Goal: Task Accomplishment & Management: Manage account settings

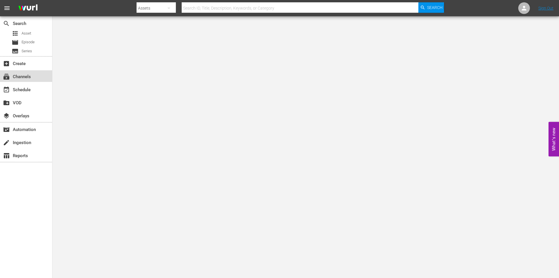
click at [11, 79] on div "subscriptions Channels" at bounding box center [26, 76] width 52 height 12
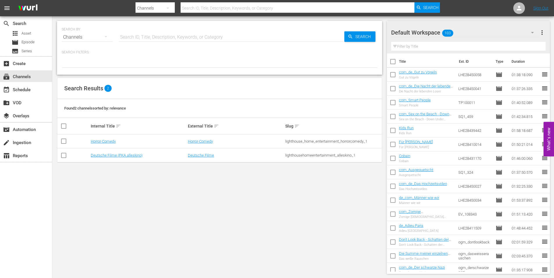
click at [104, 138] on td "Horror-Comedy" at bounding box center [138, 142] width 97 height 14
click at [112, 141] on link "Horror-Comedy" at bounding box center [103, 141] width 25 height 4
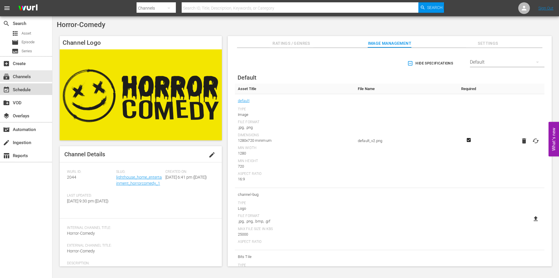
click at [24, 88] on div "event_available Schedule" at bounding box center [16, 88] width 33 height 5
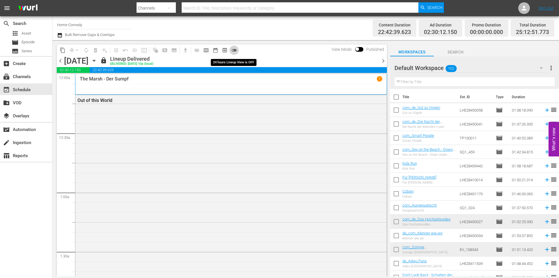
click at [234, 49] on span "toggle_off" at bounding box center [234, 50] width 6 height 6
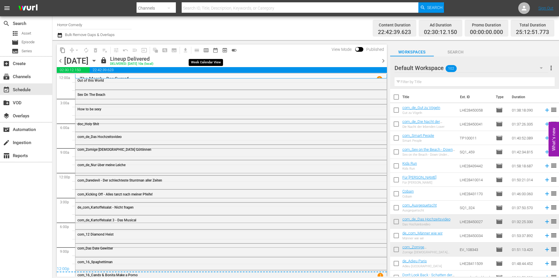
click at [204, 49] on span "calendar_view_week_outlined" at bounding box center [206, 50] width 6 height 6
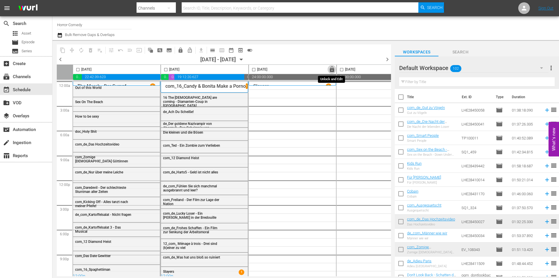
click at [332, 69] on span "lock" at bounding box center [331, 69] width 7 height 7
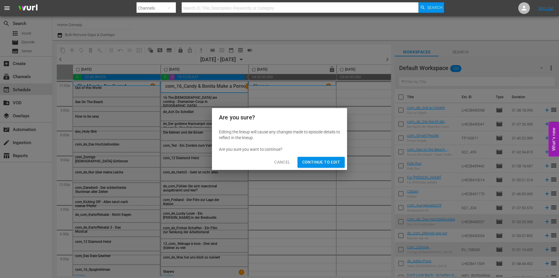
click at [329, 160] on span "Continue to Edit" at bounding box center [321, 162] width 38 height 7
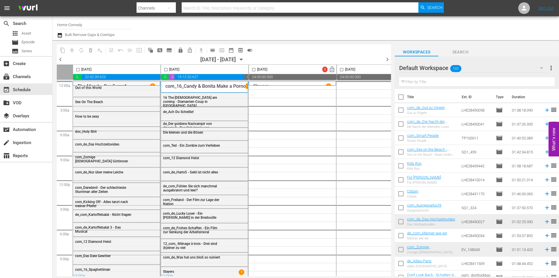
click at [545, 66] on button "button" at bounding box center [541, 68] width 14 height 14
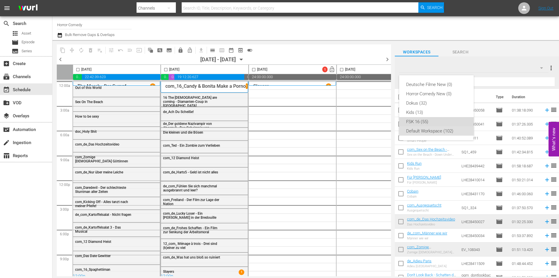
click at [410, 122] on div "FSK 16 (55)" at bounding box center [436, 121] width 61 height 9
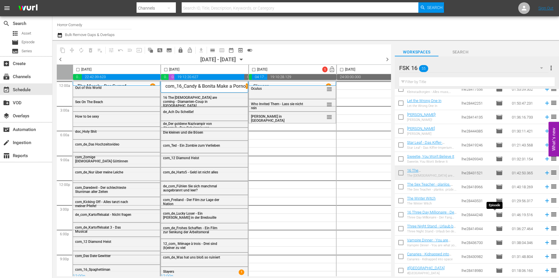
scroll to position [593, 0]
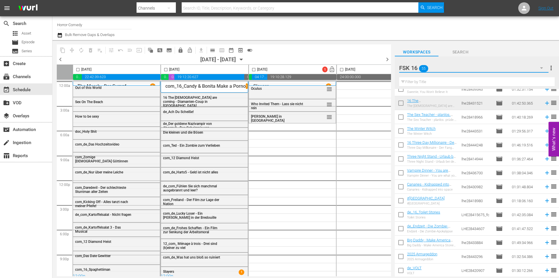
click at [543, 65] on button "button" at bounding box center [541, 68] width 14 height 14
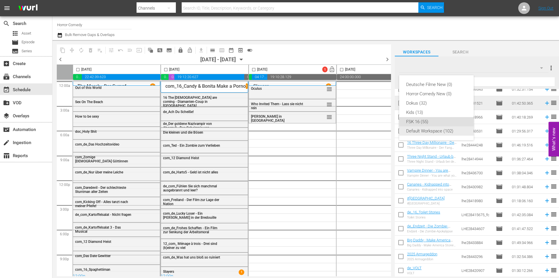
click at [422, 130] on div "Default Workspace (102)" at bounding box center [436, 131] width 61 height 9
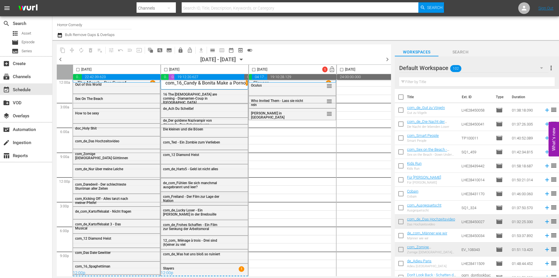
scroll to position [0, 0]
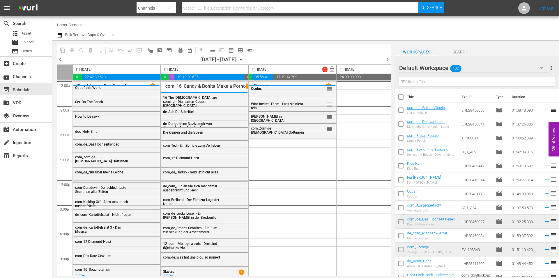
click at [426, 79] on input "text" at bounding box center [476, 81] width 155 height 9
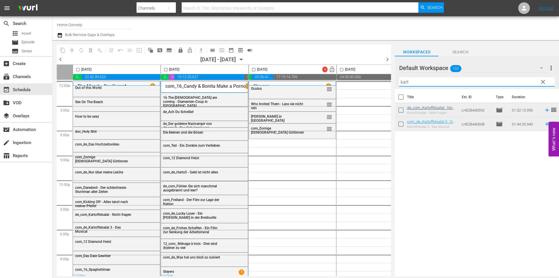
type input "kart"
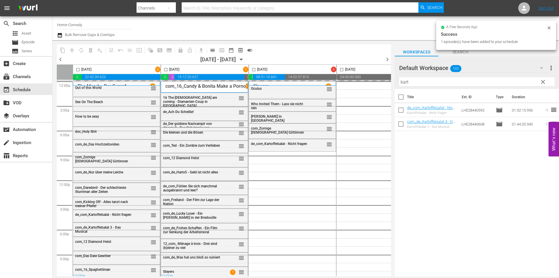
click at [544, 81] on span "clear" at bounding box center [542, 82] width 7 height 7
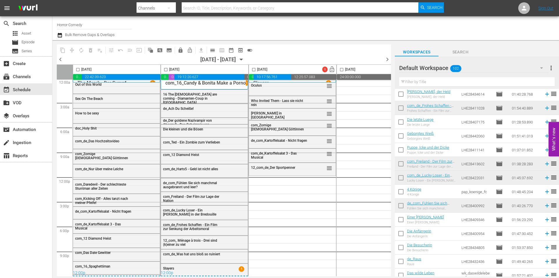
scroll to position [1191, 0]
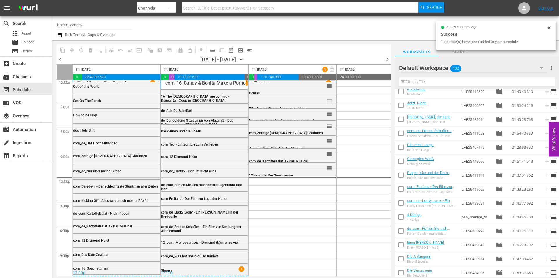
click at [433, 86] on input "text" at bounding box center [476, 81] width 155 height 9
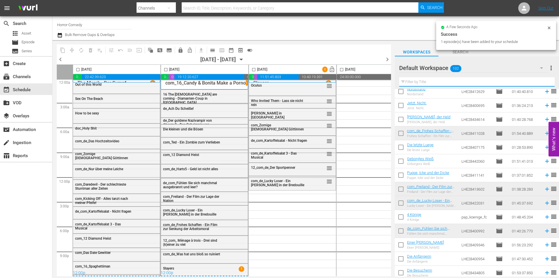
click at [433, 85] on input "text" at bounding box center [476, 81] width 155 height 9
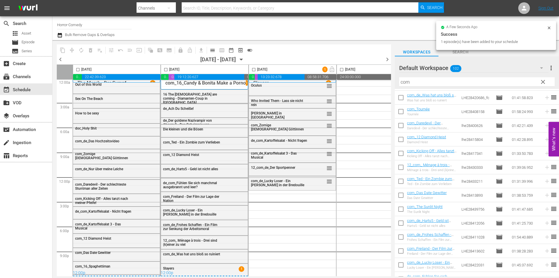
scroll to position [286, 0]
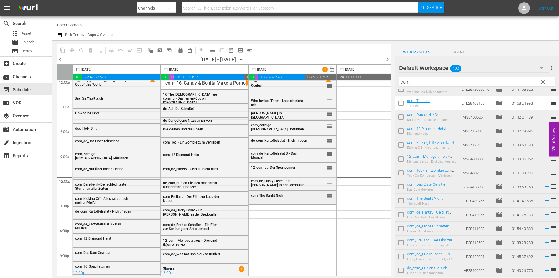
click at [274, 194] on span "com_The Sunlit Night" at bounding box center [267, 196] width 33 height 4
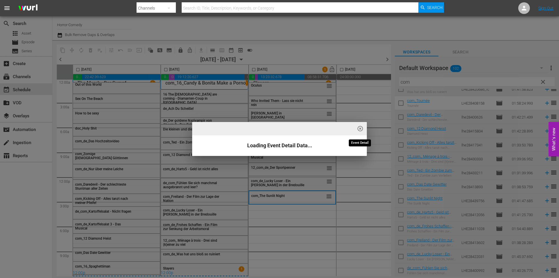
click at [362, 127] on span "highlight_off_icon" at bounding box center [360, 129] width 7 height 7
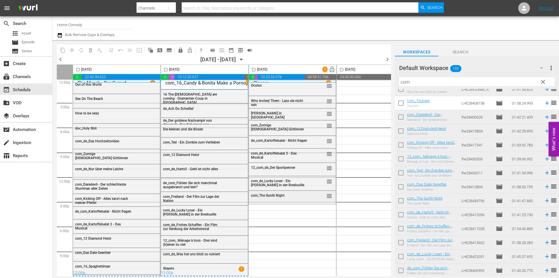
click at [256, 193] on div "com_The Sunlit Night" at bounding box center [279, 195] width 57 height 5
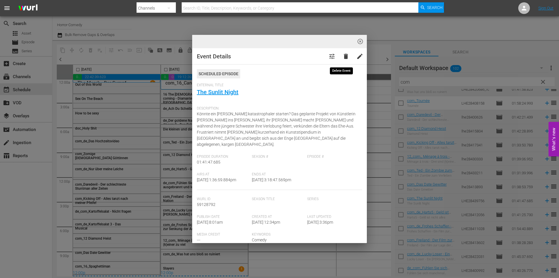
click at [342, 56] on span "delete" at bounding box center [345, 56] width 7 height 7
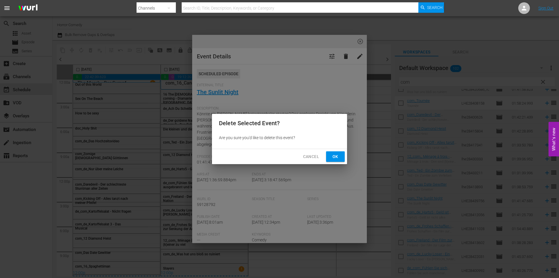
click at [338, 162] on button "Ok" at bounding box center [335, 157] width 19 height 11
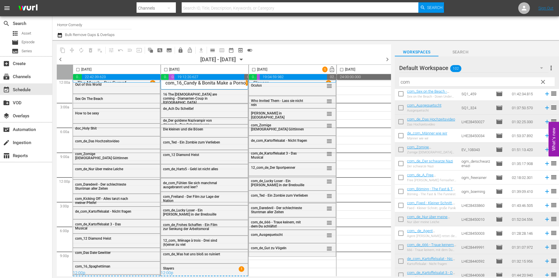
scroll to position [87, 0]
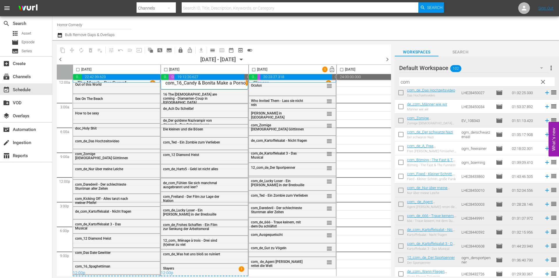
click at [436, 82] on input "com" at bounding box center [476, 81] width 155 height 9
click at [541, 69] on icon "button" at bounding box center [541, 68] width 7 height 7
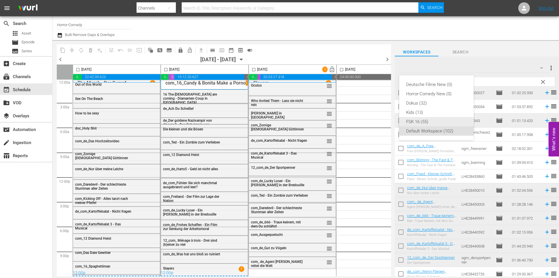
click at [412, 122] on div "FSK 16 (55)" at bounding box center [436, 121] width 61 height 9
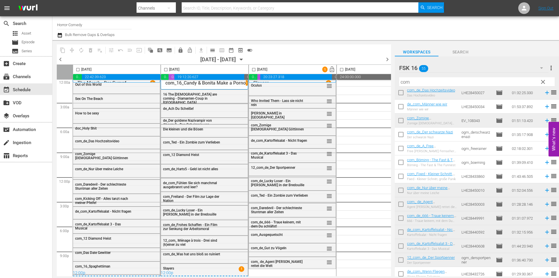
click at [417, 86] on input "com" at bounding box center [476, 81] width 155 height 9
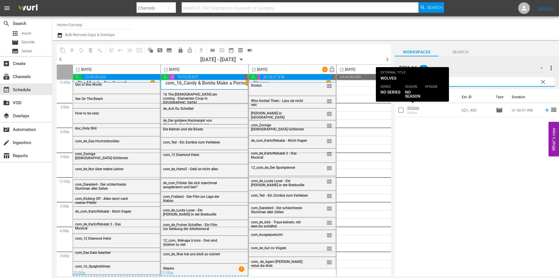
type input "wolv"
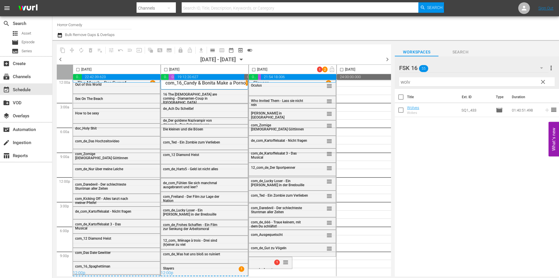
click at [253, 70] on input "checkbox" at bounding box center [253, 70] width 7 height 7
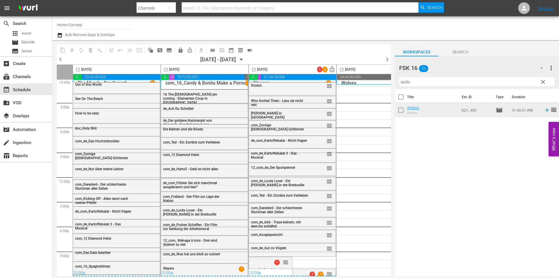
drag, startPoint x: 254, startPoint y: 66, endPoint x: 248, endPoint y: 72, distance: 8.2
click at [253, 68] on span at bounding box center [253, 69] width 7 height 7
click at [255, 69] on input "checkbox" at bounding box center [253, 70] width 7 height 7
click at [69, 48] on button "compress" at bounding box center [71, 50] width 9 height 9
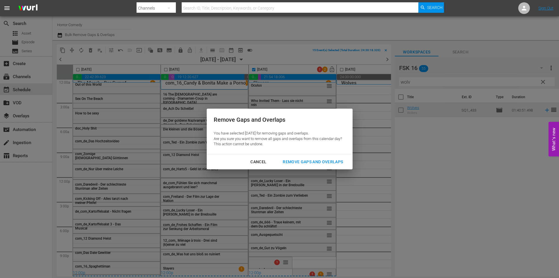
click at [312, 160] on div "Remove Gaps and Overlaps" at bounding box center [313, 162] width 70 height 7
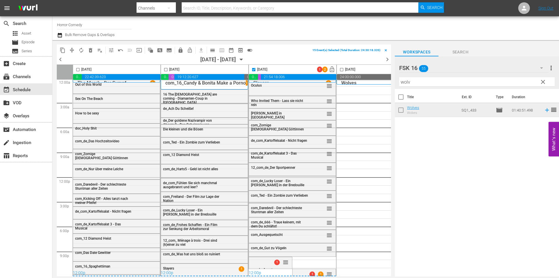
checkbox input "false"
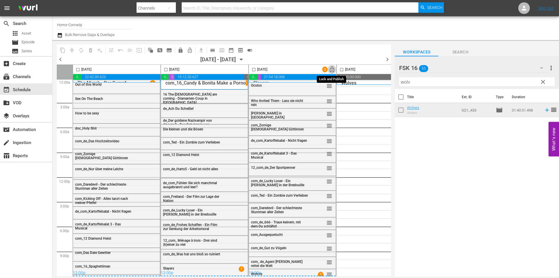
click at [330, 66] on button "lock_open" at bounding box center [331, 69] width 9 height 9
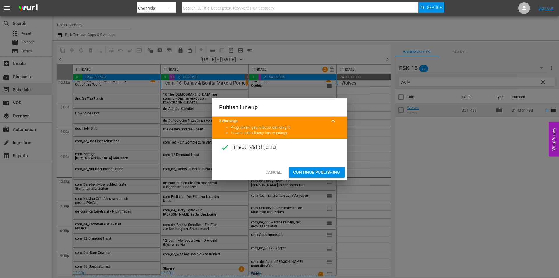
click at [329, 175] on span "Continue Publishing" at bounding box center [316, 172] width 47 height 7
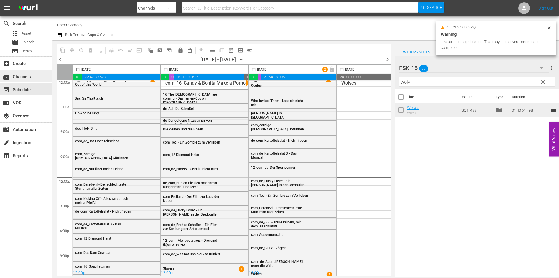
click at [23, 76] on div "subscriptions Channels" at bounding box center [16, 75] width 33 height 5
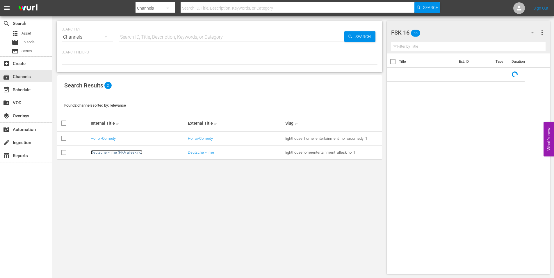
click at [117, 151] on link "Deutsche Filme (PKA alleskino)" at bounding box center [117, 152] width 52 height 4
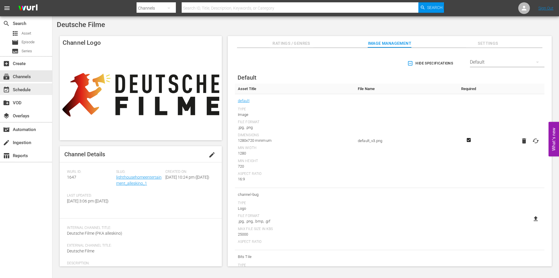
click at [20, 88] on div "event_available Schedule" at bounding box center [16, 88] width 33 height 5
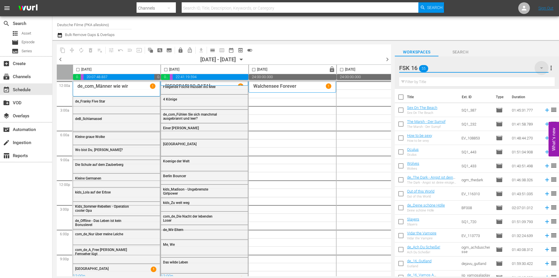
click at [540, 66] on icon "button" at bounding box center [541, 68] width 7 height 7
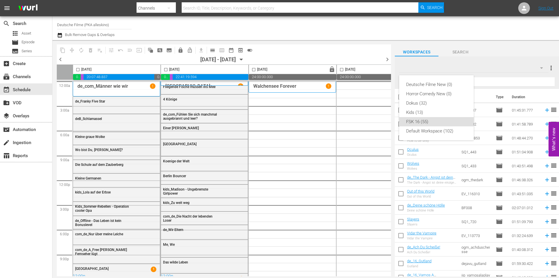
click at [428, 120] on div "FSK 16 (55)" at bounding box center [436, 121] width 61 height 9
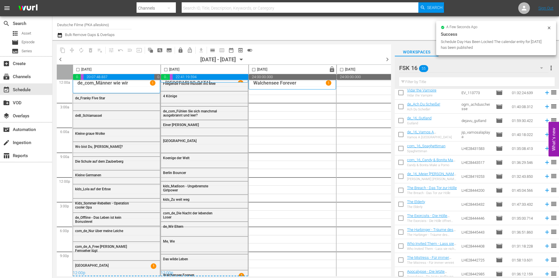
scroll to position [145, 0]
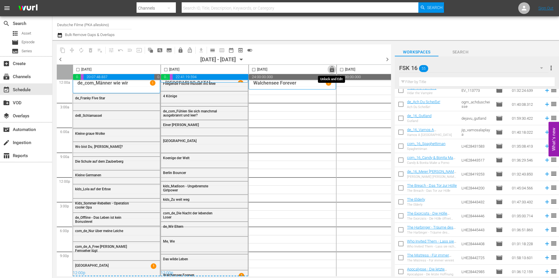
click at [328, 70] on span "lock" at bounding box center [331, 69] width 7 height 7
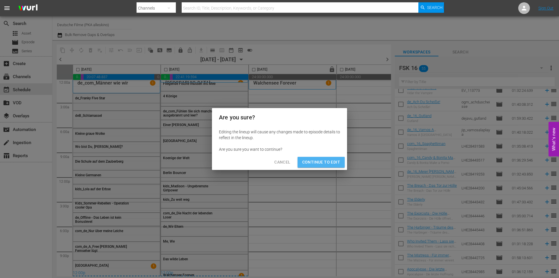
click at [325, 159] on button "Continue to Edit" at bounding box center [320, 162] width 47 height 11
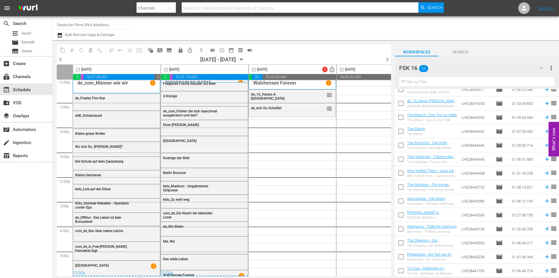
scroll to position [258, 0]
click at [434, 84] on input "text" at bounding box center [476, 81] width 155 height 9
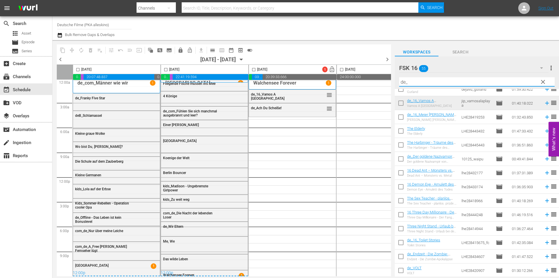
scroll to position [0, 0]
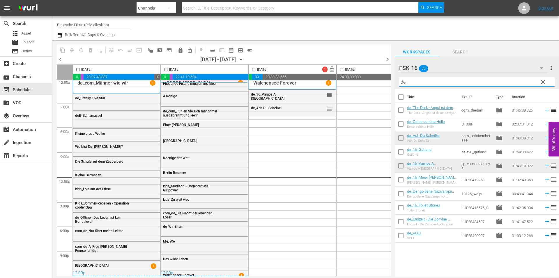
type input "de_"
click at [541, 69] on icon "button" at bounding box center [541, 67] width 3 height 1
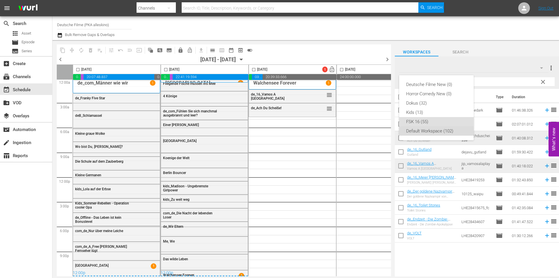
click at [434, 131] on div "Default Workspace (102)" at bounding box center [436, 131] width 61 height 9
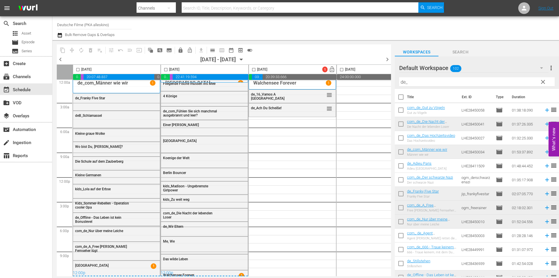
click at [543, 84] on span "clear" at bounding box center [542, 82] width 7 height 7
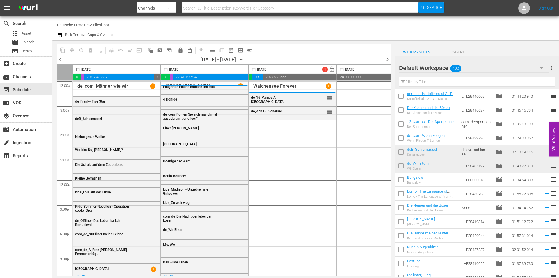
scroll to position [407, 0]
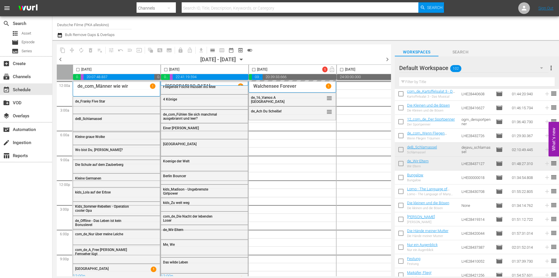
click at [540, 69] on icon "button" at bounding box center [541, 68] width 7 height 7
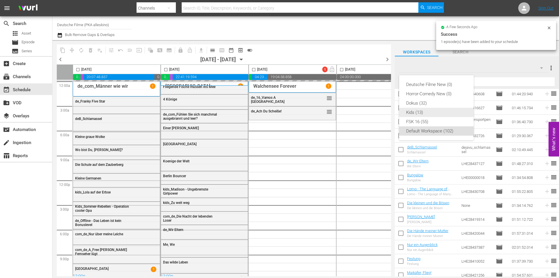
click at [417, 104] on div "Dokus (32)" at bounding box center [436, 103] width 61 height 9
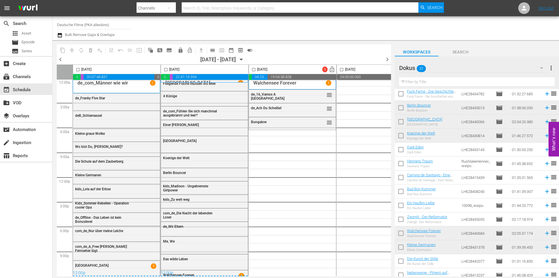
scroll to position [0, 0]
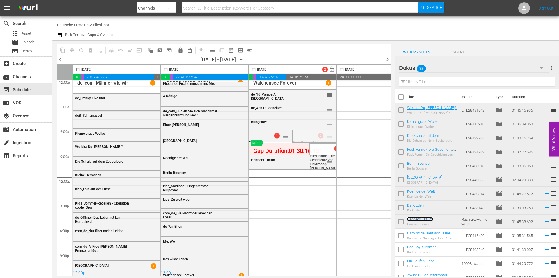
drag, startPoint x: 329, startPoint y: 134, endPoint x: 283, endPoint y: 141, distance: 46.4
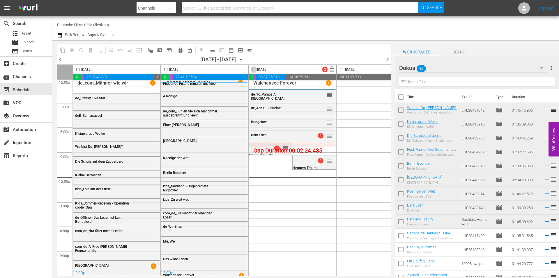
click at [255, 67] on input "checkbox" at bounding box center [253, 70] width 7 height 7
click at [72, 49] on span "compress" at bounding box center [72, 50] width 6 height 6
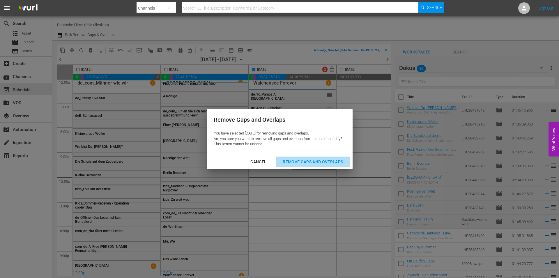
click at [317, 160] on div "Remove Gaps and Overlaps" at bounding box center [313, 162] width 70 height 7
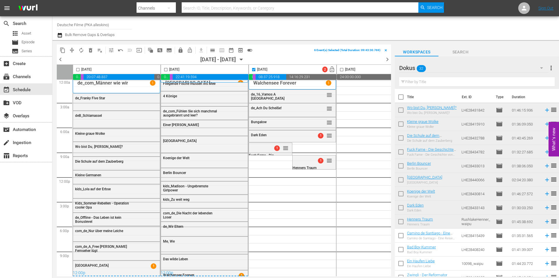
checkbox input "false"
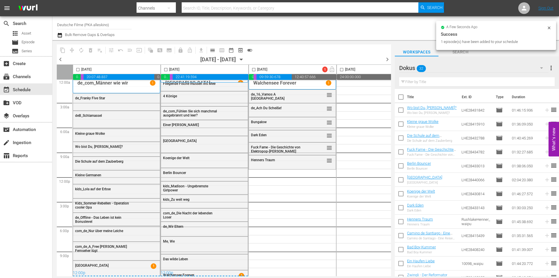
click at [540, 68] on icon "button" at bounding box center [541, 68] width 7 height 7
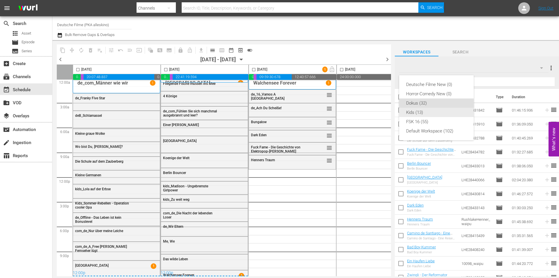
click at [415, 114] on div "Kids (13)" at bounding box center [436, 112] width 61 height 9
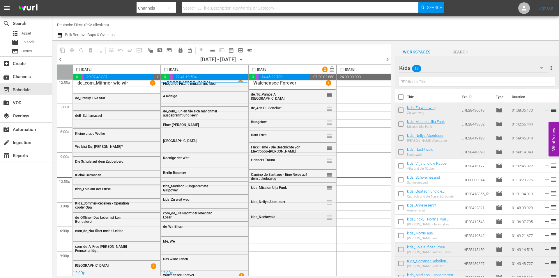
click at [264, 215] on span "kids_Nachtwald" at bounding box center [263, 217] width 24 height 4
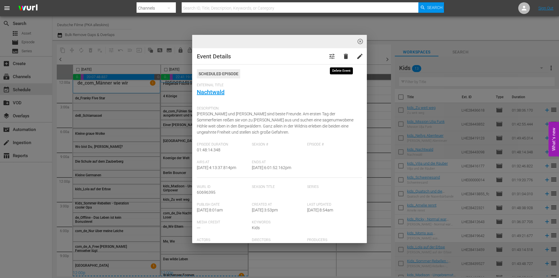
click at [345, 54] on button "delete" at bounding box center [346, 56] width 14 height 14
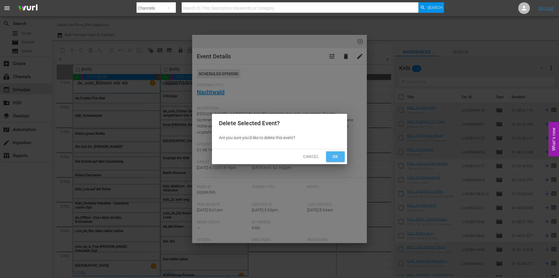
click at [335, 157] on span "Ok" at bounding box center [334, 156] width 9 height 7
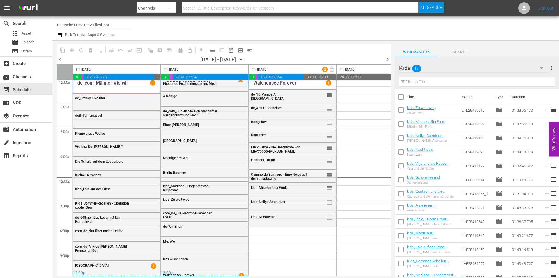
click at [474, 82] on input "text" at bounding box center [476, 81] width 155 height 9
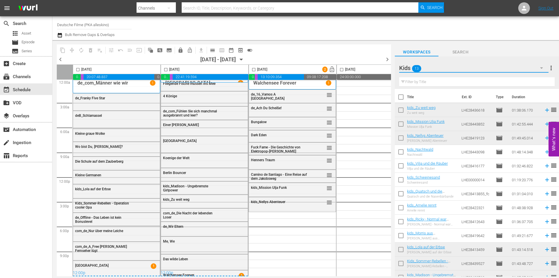
click at [544, 69] on icon "button" at bounding box center [541, 68] width 7 height 7
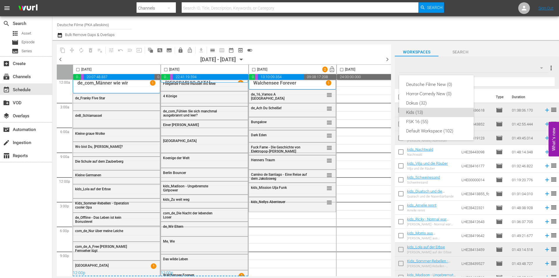
click at [541, 65] on div "Deutsche Filme New (0) Horror-Comedy New (0) Dokus (32) Kids (13) FSK 16 (55) D…" at bounding box center [279, 139] width 559 height 278
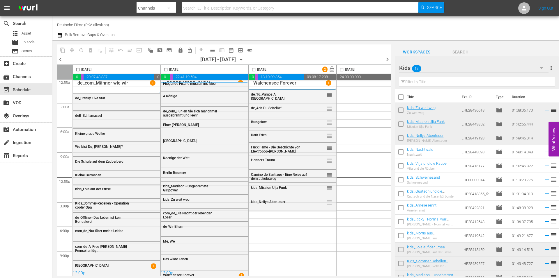
click at [542, 67] on icon "button" at bounding box center [541, 68] width 7 height 7
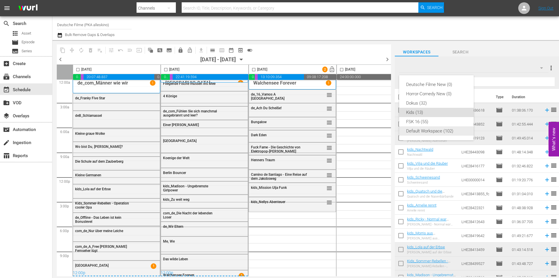
click at [433, 131] on div "Default Workspace (102)" at bounding box center [436, 131] width 61 height 9
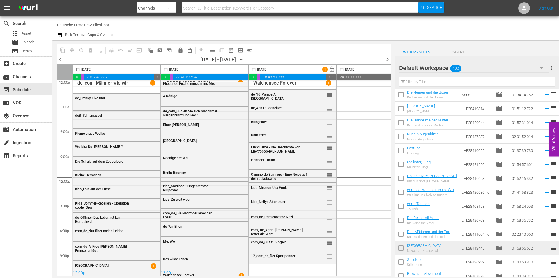
scroll to position [520, 0]
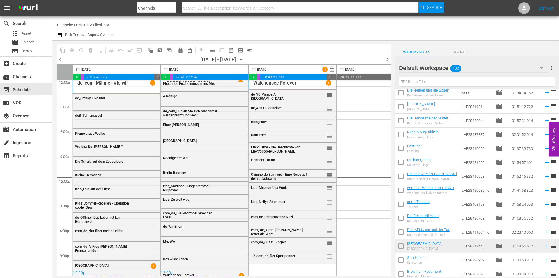
click at [542, 67] on icon "button" at bounding box center [541, 68] width 7 height 7
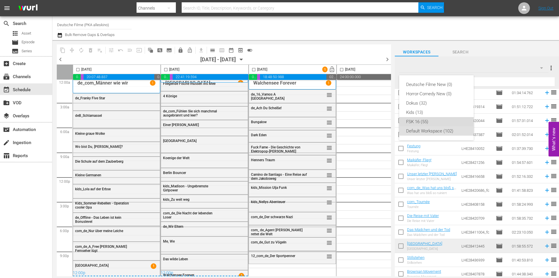
click at [430, 118] on div "FSK 16 (55)" at bounding box center [436, 121] width 61 height 9
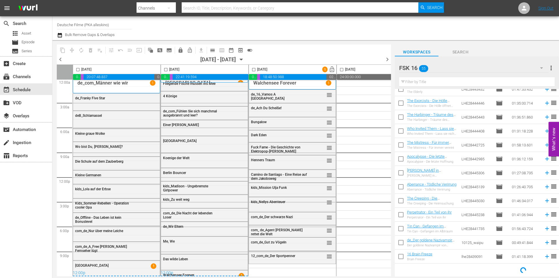
click at [428, 83] on input "text" at bounding box center [476, 81] width 155 height 9
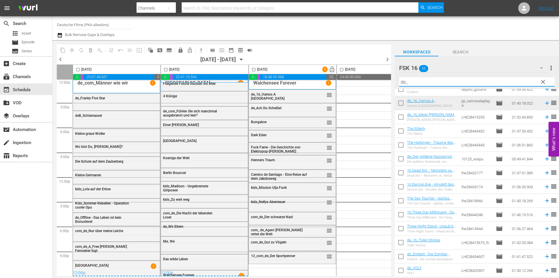
scroll to position [0, 0]
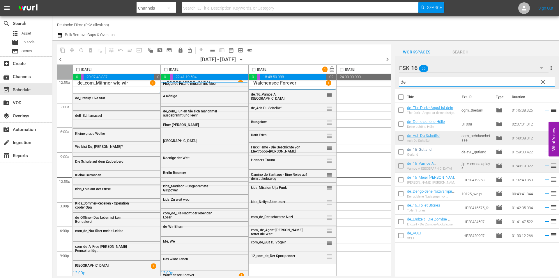
type input "de_"
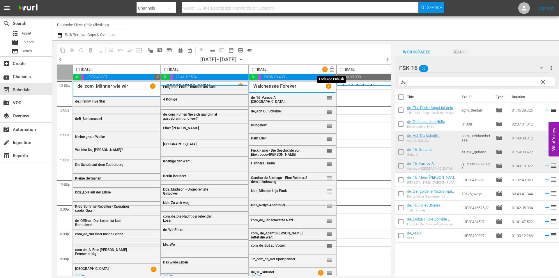
click at [331, 73] on span "lock_open" at bounding box center [331, 69] width 7 height 7
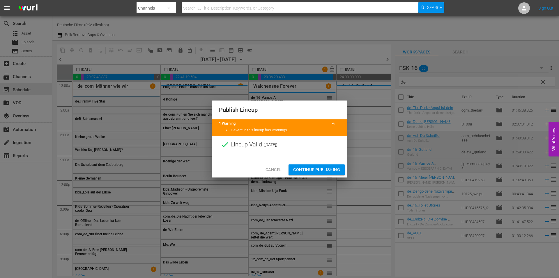
drag, startPoint x: 0, startPoint y: 0, endPoint x: 326, endPoint y: 168, distance: 366.9
click at [326, 168] on span "Continue Publishing" at bounding box center [316, 169] width 47 height 7
